Goal: Transaction & Acquisition: Purchase product/service

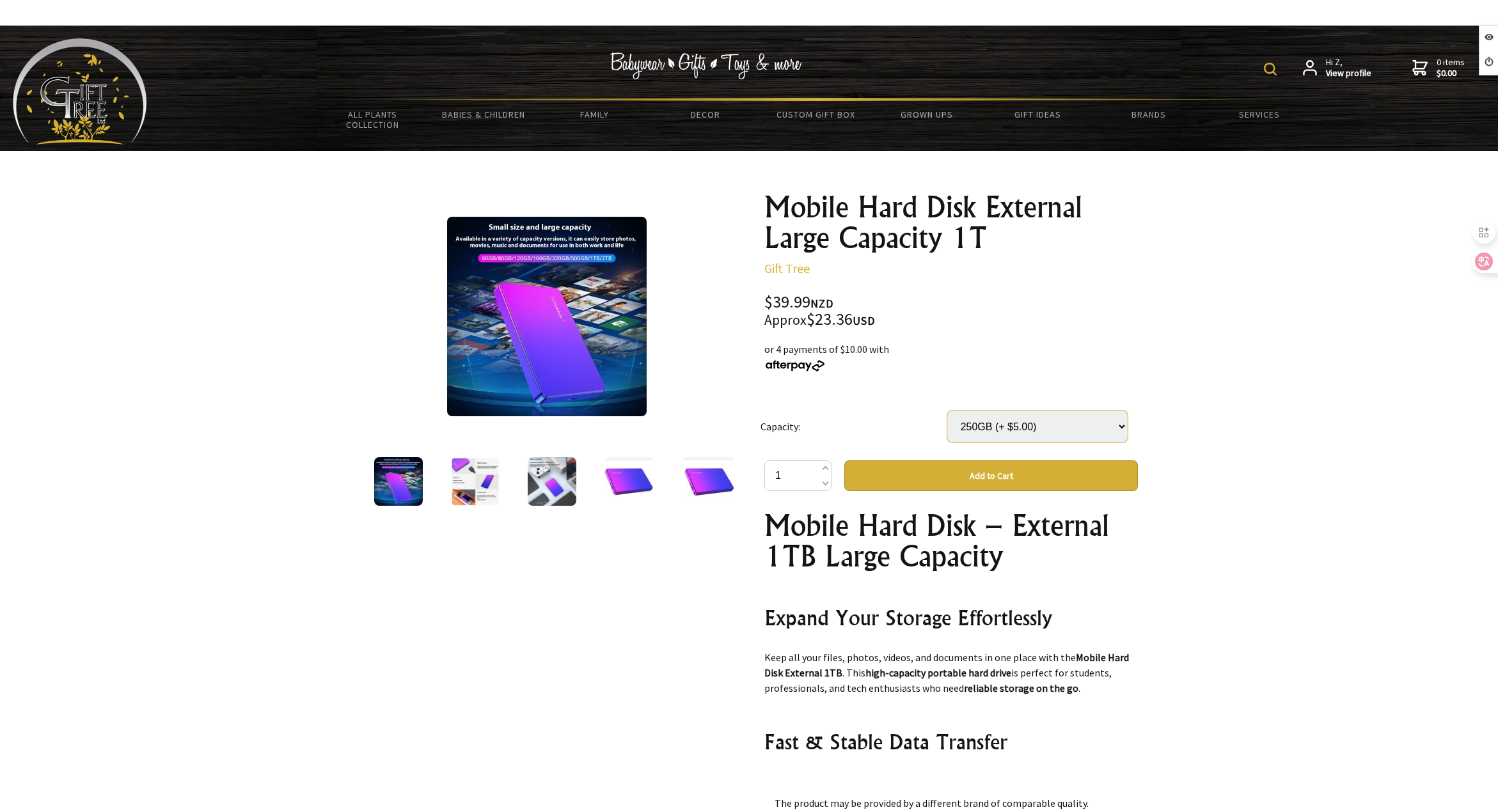
click at [964, 420] on select "Select… 80GB 160GB (+ $2.00) 250GB (+ $5.00) 320GB (+ $8.00) 500GB (+ $30.00) 1…" at bounding box center [1037, 427] width 180 height 32
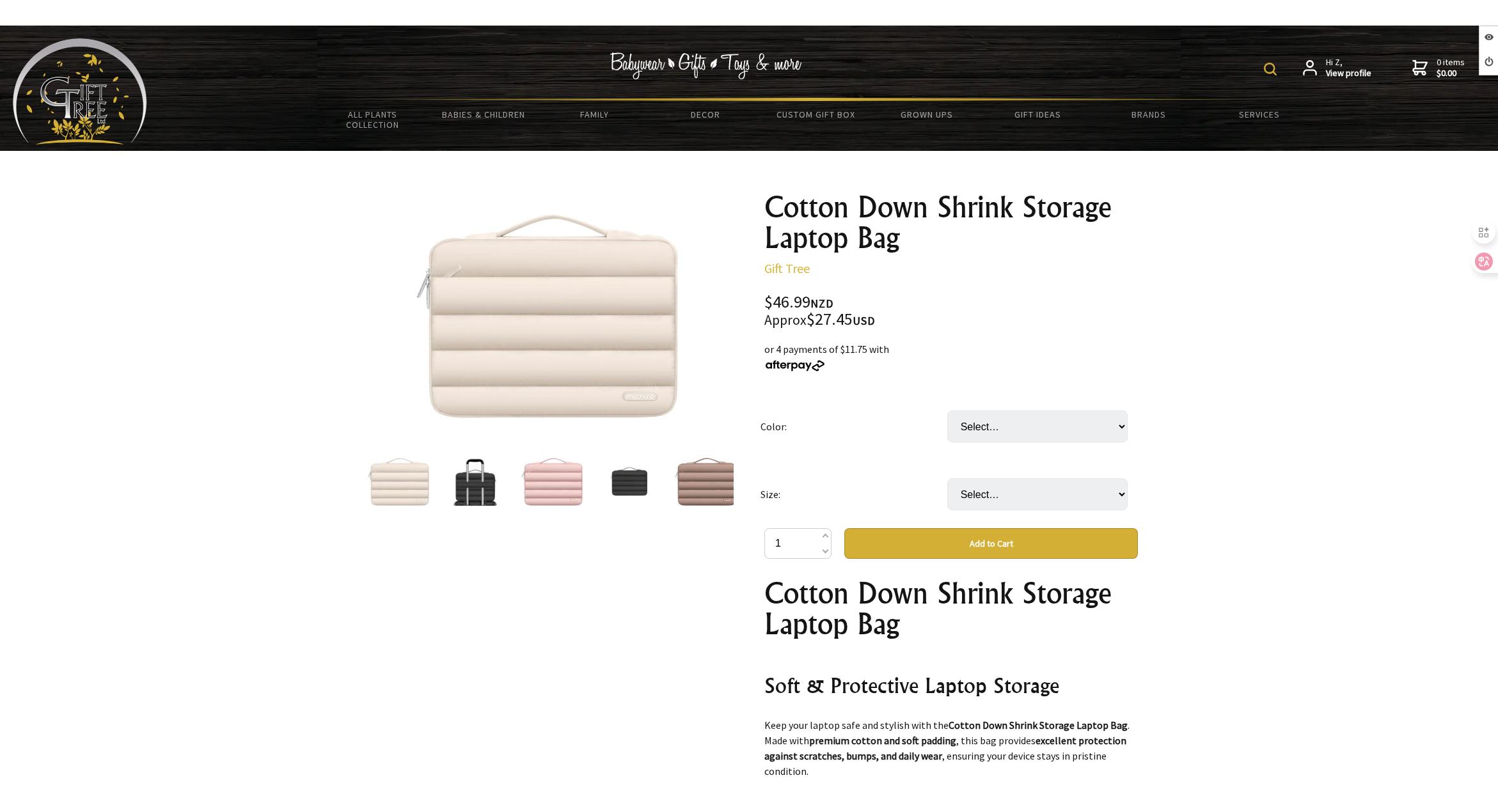
select select "Light Brown"
click at [948, 410] on select "Select… Black Light Brown Pink Sand Color" at bounding box center [1037, 427] width 180 height 32
click at [985, 491] on select "Select… 13.3inch 15.4inch (+ $4.00)" at bounding box center [1037, 495] width 180 height 32
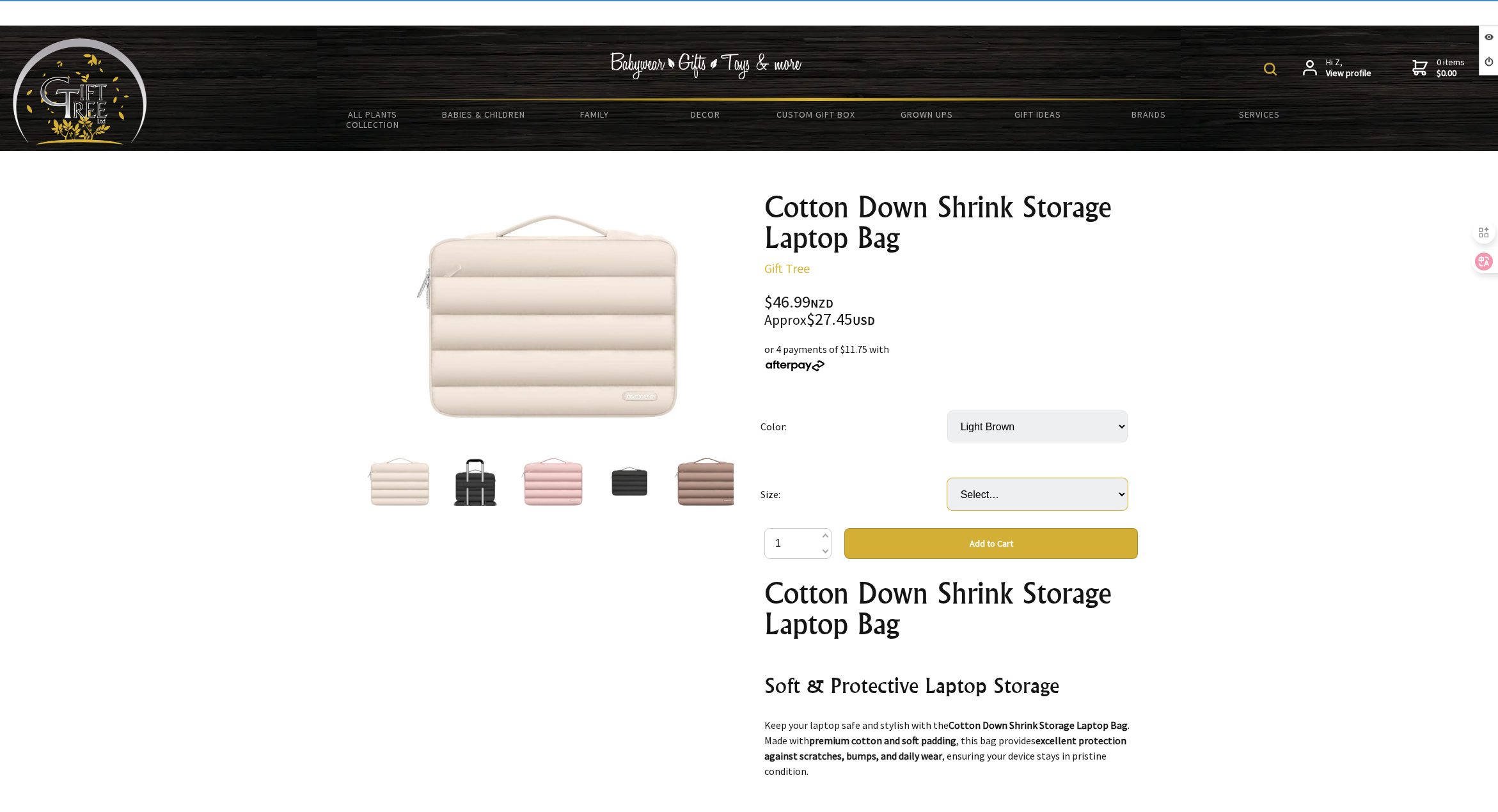
select select "15.4inch"
click at [948, 478] on select "Select… 13.3inch 15.4inch (+ $4.00)" at bounding box center [1037, 495] width 180 height 32
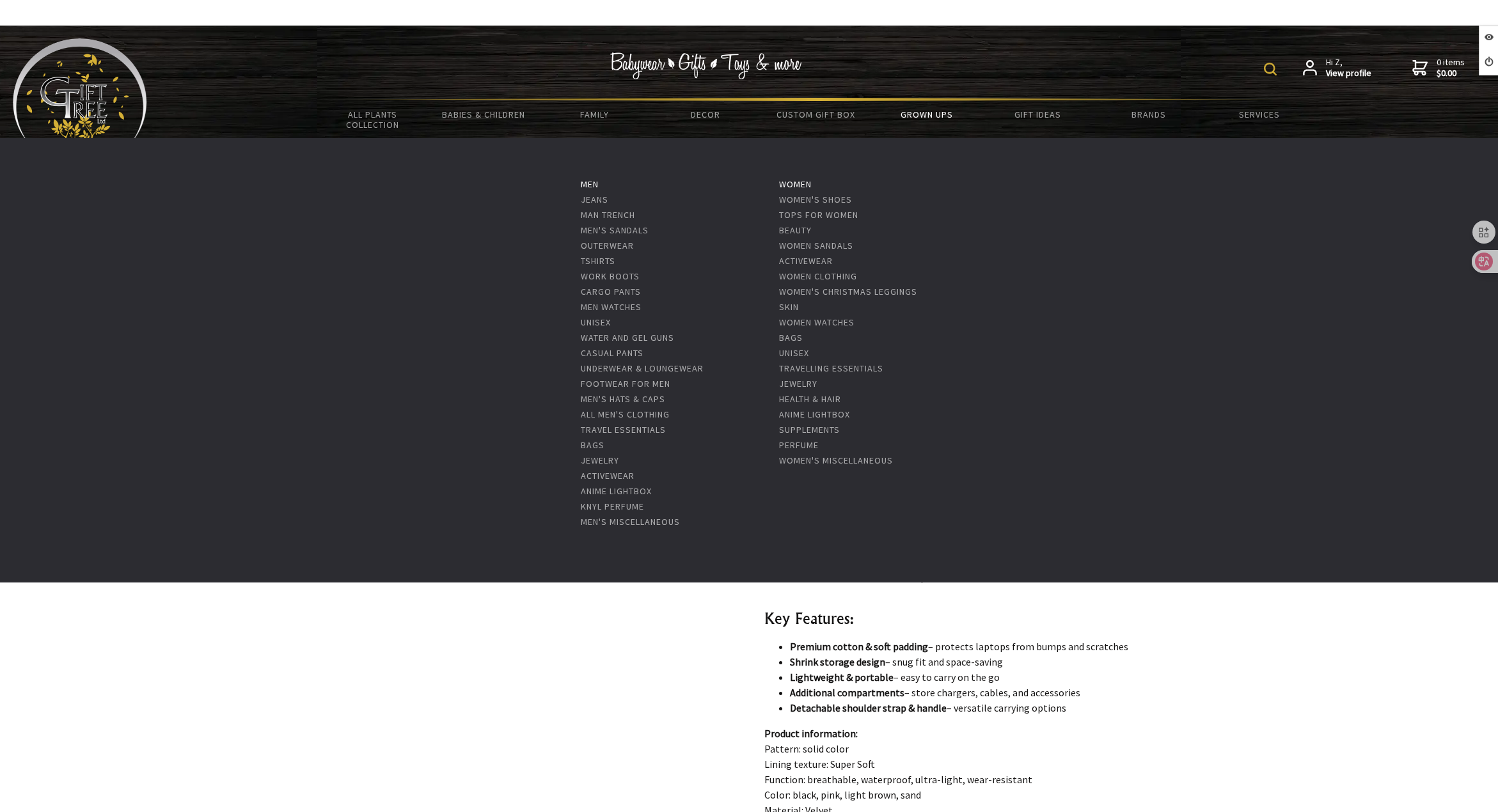
scroll to position [575, 0]
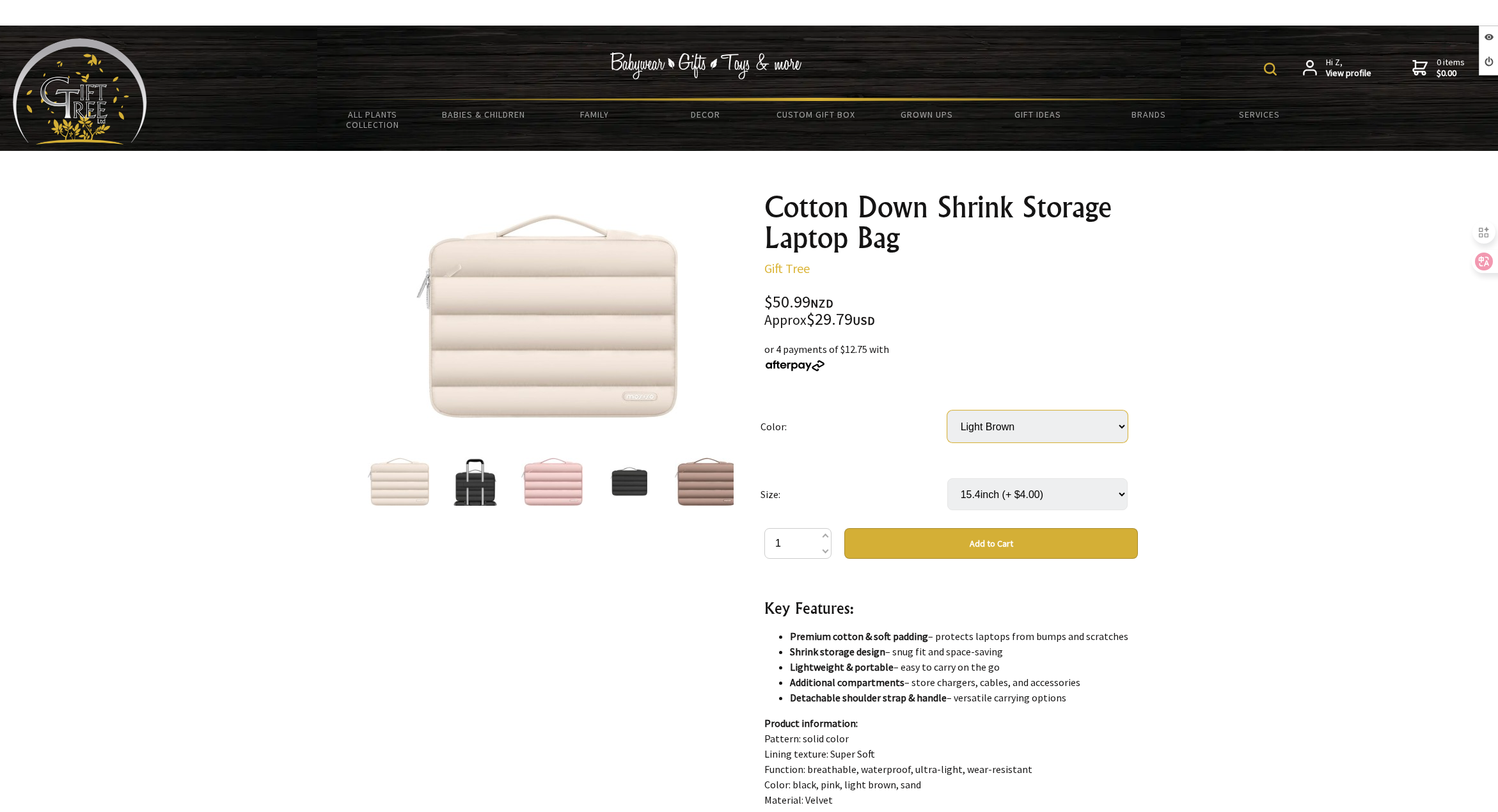
click at [1075, 431] on select "Select… Black Light Brown Pink Sand Color" at bounding box center [1037, 427] width 180 height 32
select select "Pink"
click at [948, 410] on select "Select… Black Light Brown Pink Sand Color" at bounding box center [1037, 427] width 180 height 32
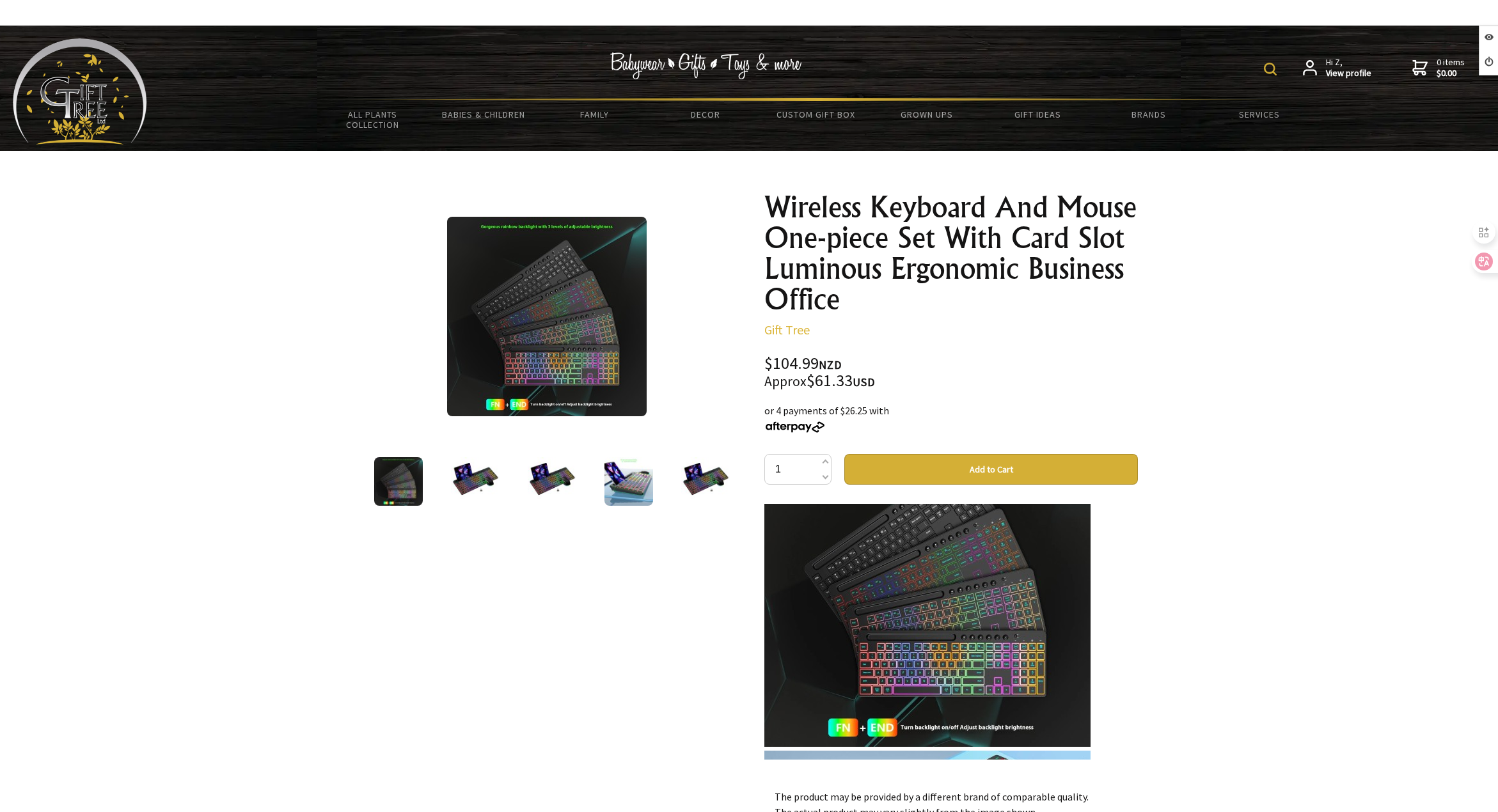
scroll to position [1407, 0]
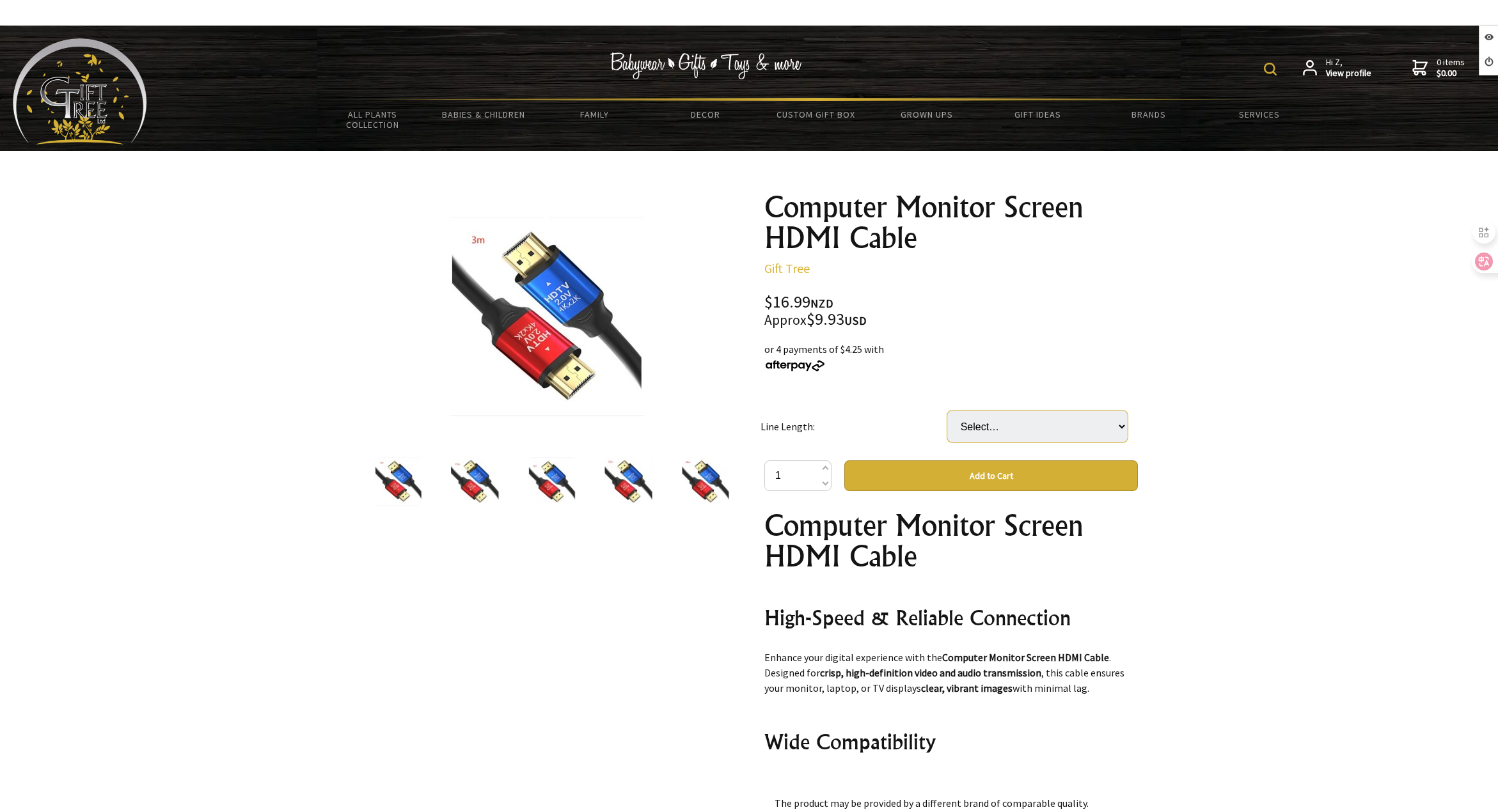
click at [989, 427] on select "Select… 1.5M 3 M (+ $1.50) 5 M (+ $4.50) 10 M (+ $25.00) 15 M (+ $33.00) 20 M (…" at bounding box center [1037, 427] width 180 height 32
select select "10 M"
click at [948, 410] on select "Select… 1.5M 3 M (+ $1.50) 5 M (+ $4.50) 10 M (+ $25.00) 15 M (+ $33.00) 20 M (…" at bounding box center [1037, 427] width 180 height 32
